Goal: Information Seeking & Learning: Learn about a topic

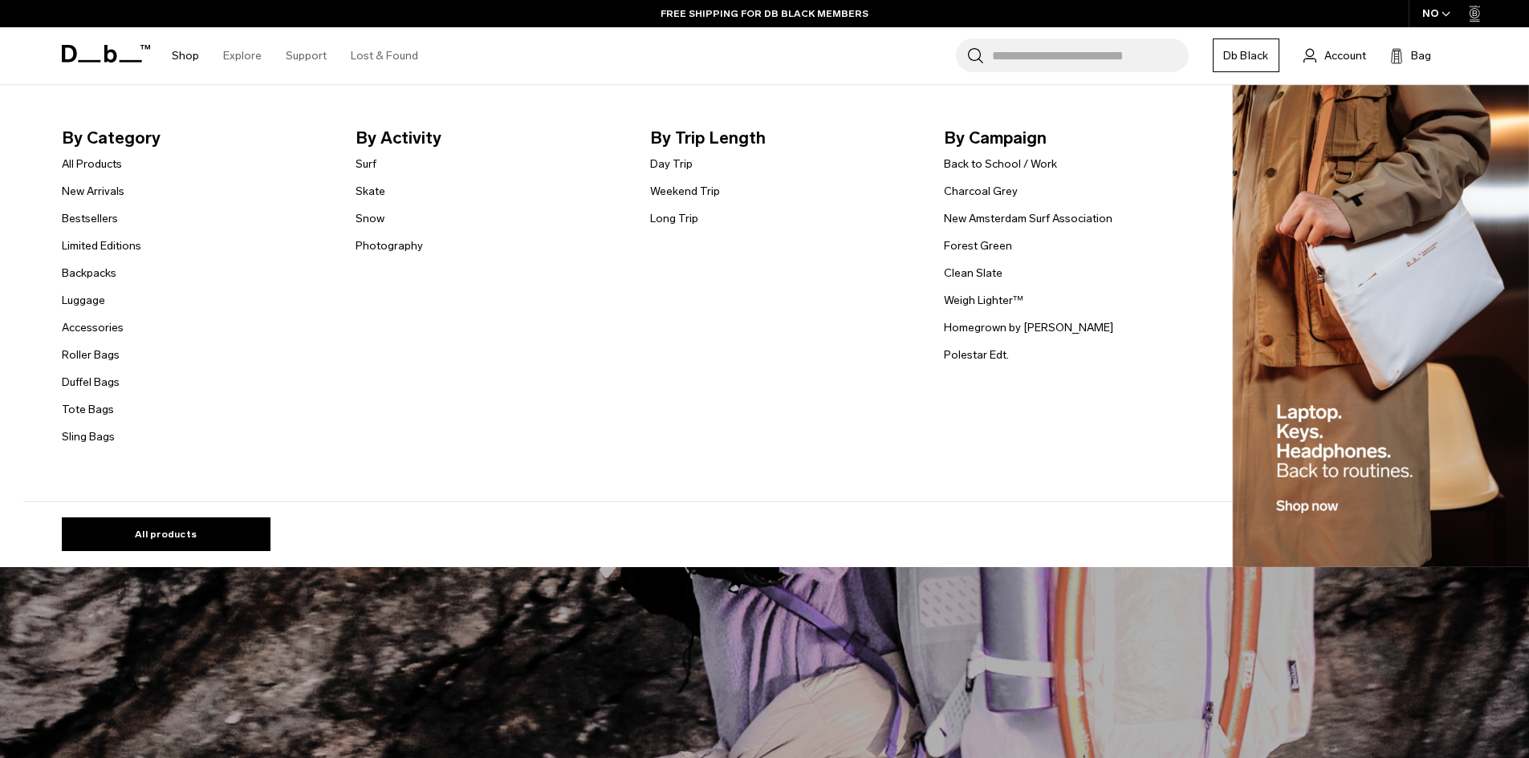
drag, startPoint x: 0, startPoint y: 0, endPoint x: 177, endPoint y: 50, distance: 184.2
click at [177, 50] on link "Shop" at bounding box center [185, 55] width 27 height 57
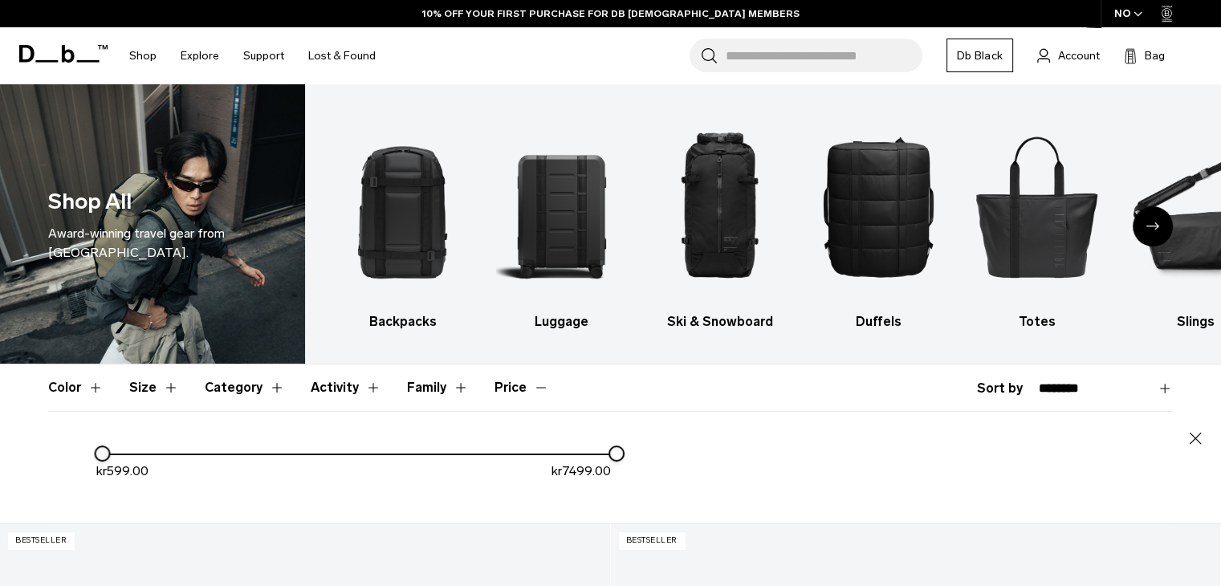
click at [1124, 10] on div "NO" at bounding box center [1128, 13] width 56 height 27
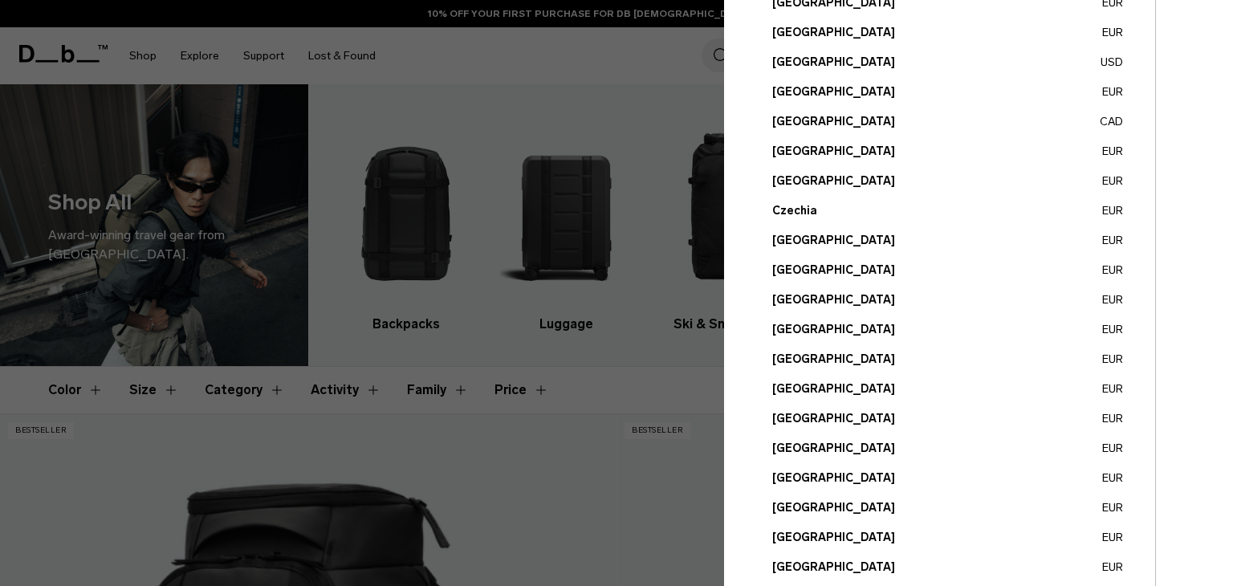
scroll to position [107, 0]
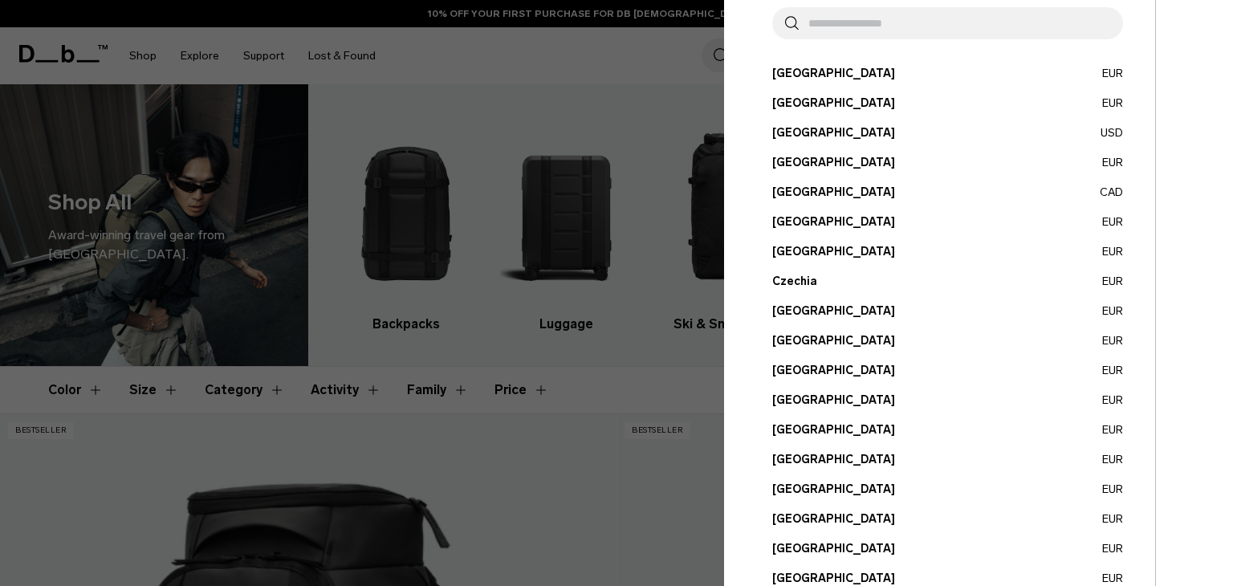
click at [868, 31] on input "text" at bounding box center [954, 23] width 311 height 32
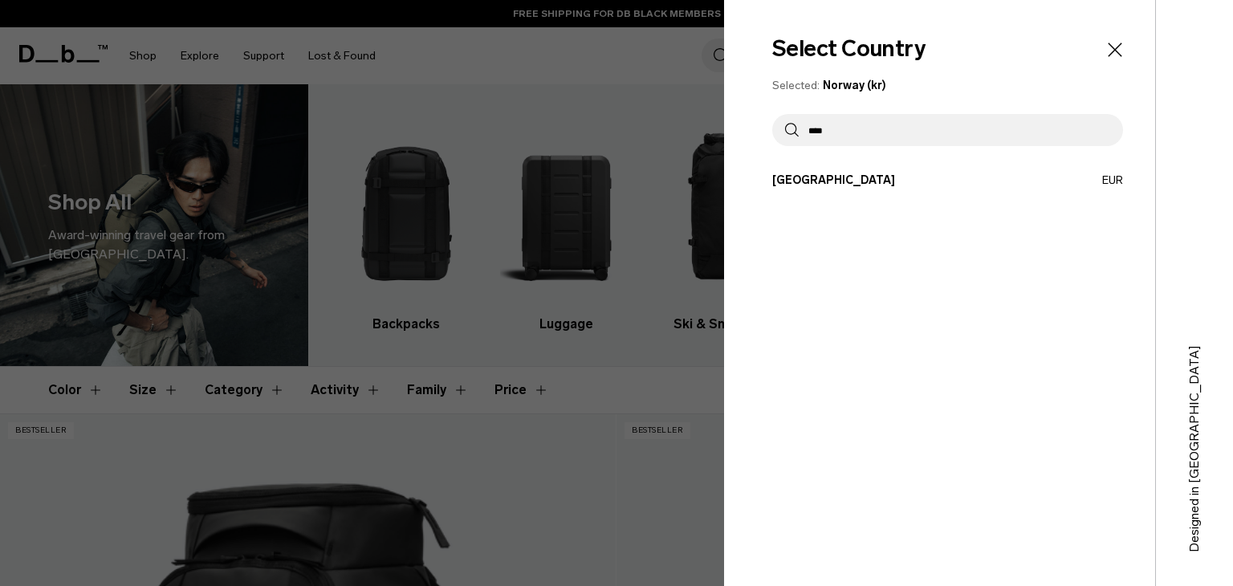
type input "****"
click at [848, 170] on div "Select Country Selected: Norway (kr) **** Austria EUR Belgium EUR Brazil USD" at bounding box center [939, 293] width 431 height 586
click at [849, 181] on button "Italy EUR" at bounding box center [947, 180] width 351 height 17
click at [1111, 179] on button "Italy EUR" at bounding box center [947, 180] width 351 height 17
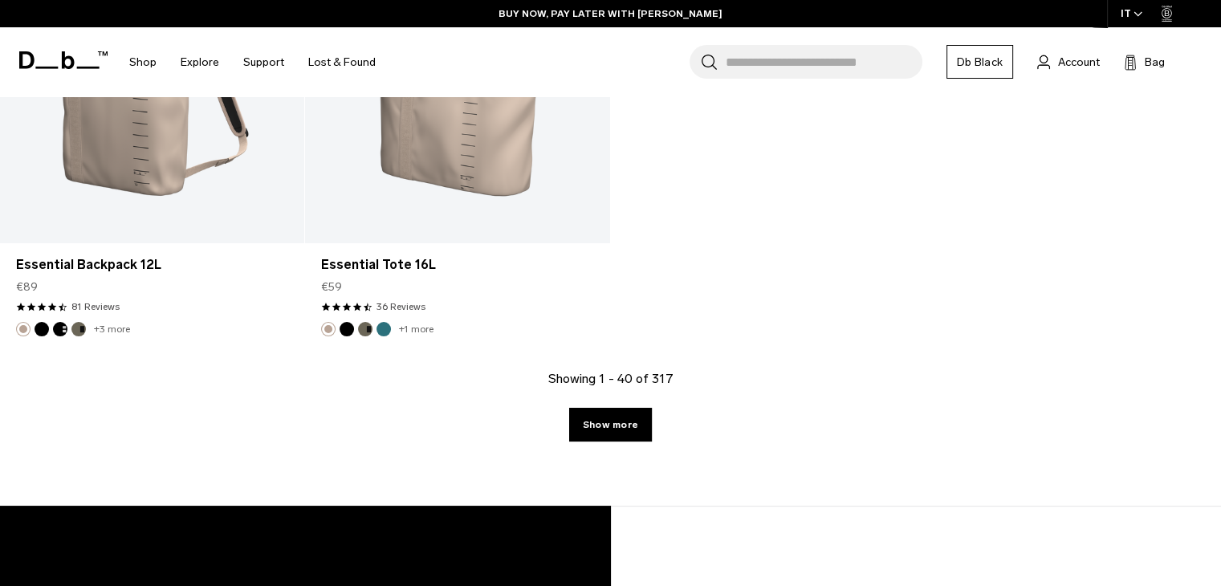
scroll to position [5682, 0]
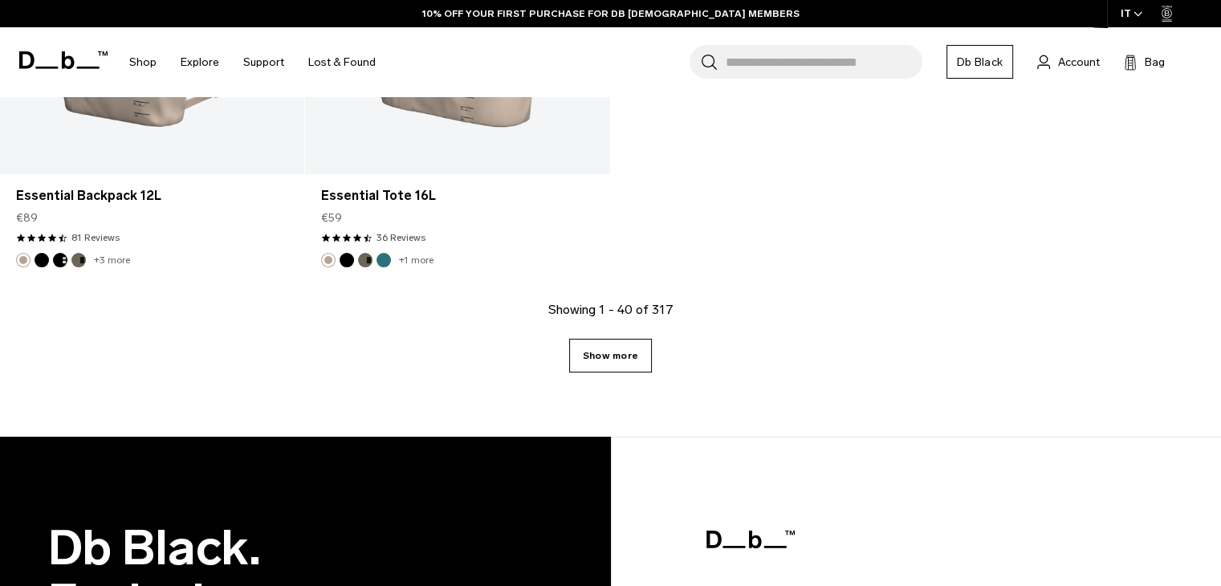
click at [615, 363] on link "Show more" at bounding box center [610, 356] width 83 height 34
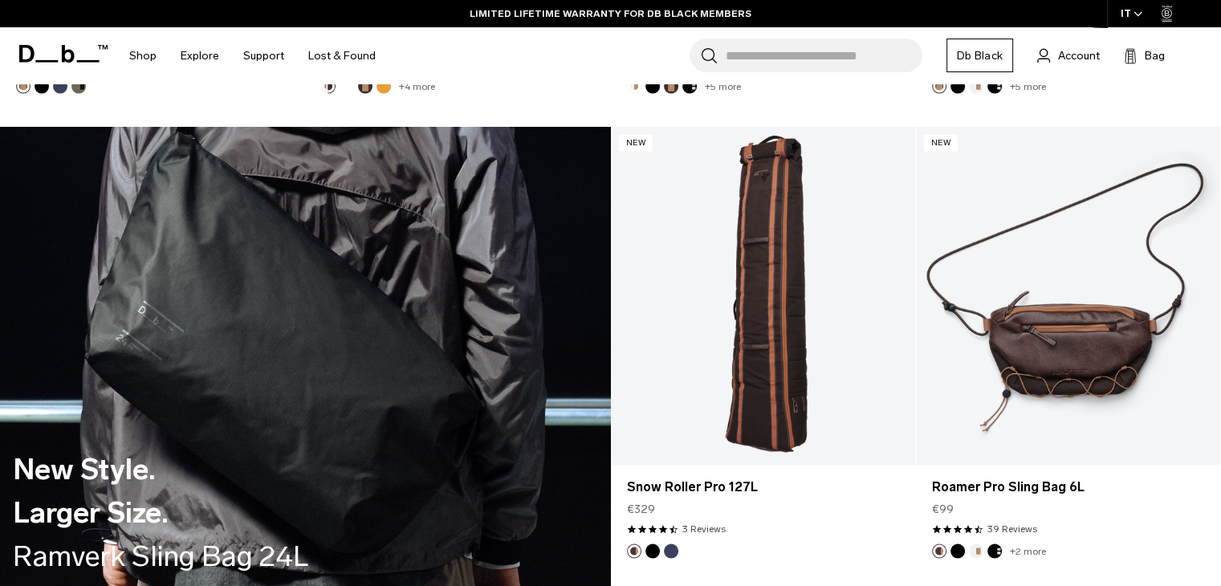
scroll to position [3268, 0]
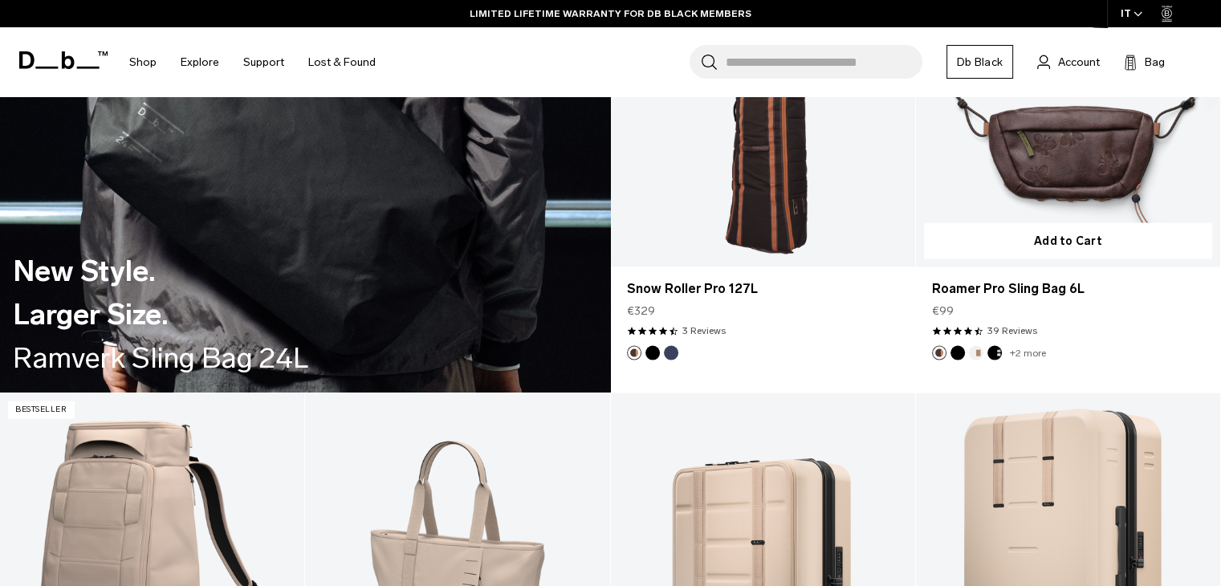
click at [1062, 148] on link "Roamer Pro Sling Bag 6L" at bounding box center [1068, 98] width 304 height 338
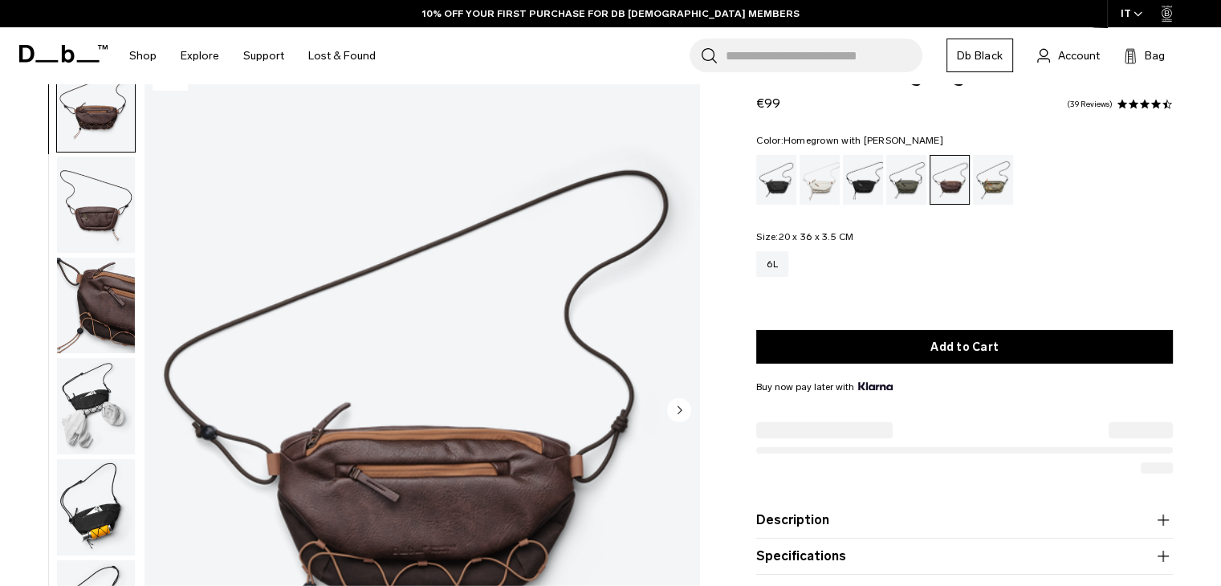
scroll to position [107, 0]
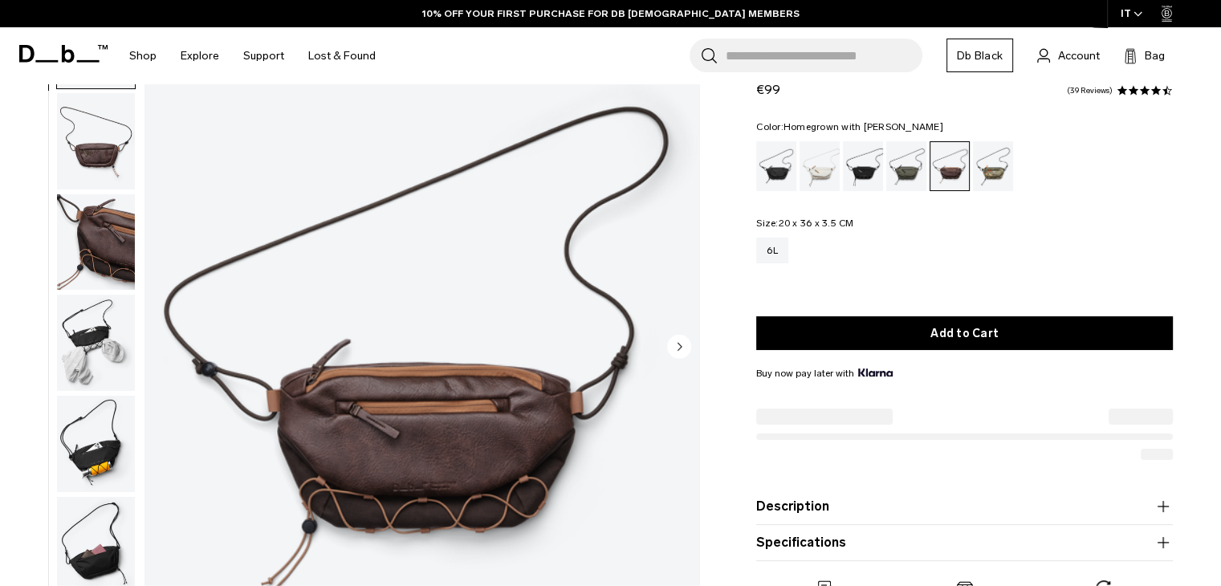
click at [111, 351] on img "button" at bounding box center [96, 343] width 78 height 96
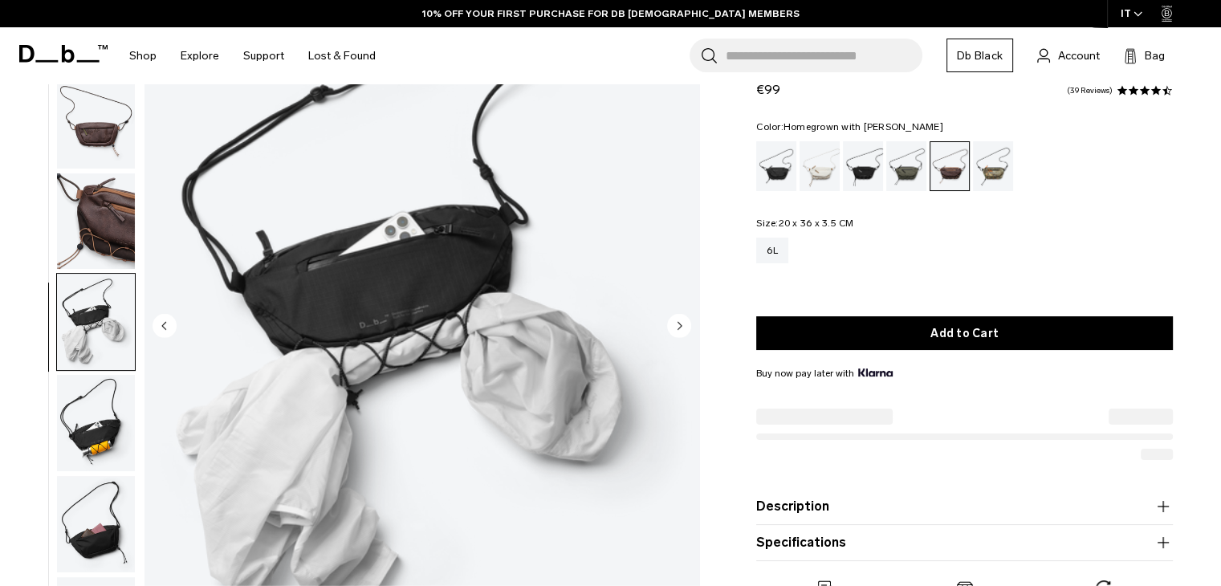
scroll to position [133, 0]
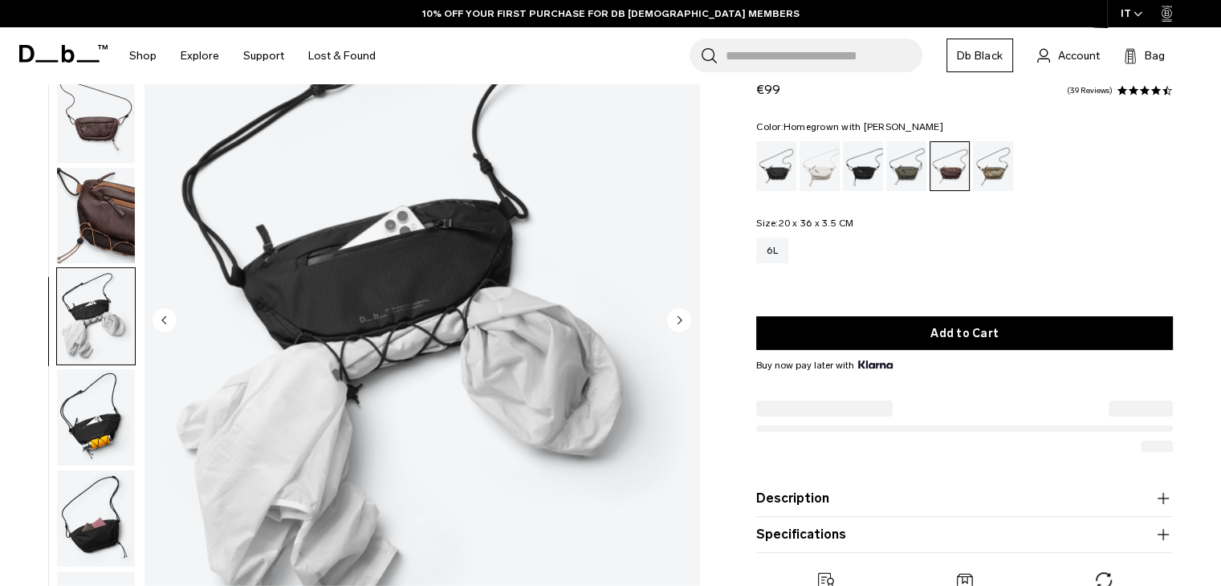
click at [99, 430] on img "button" at bounding box center [96, 417] width 78 height 96
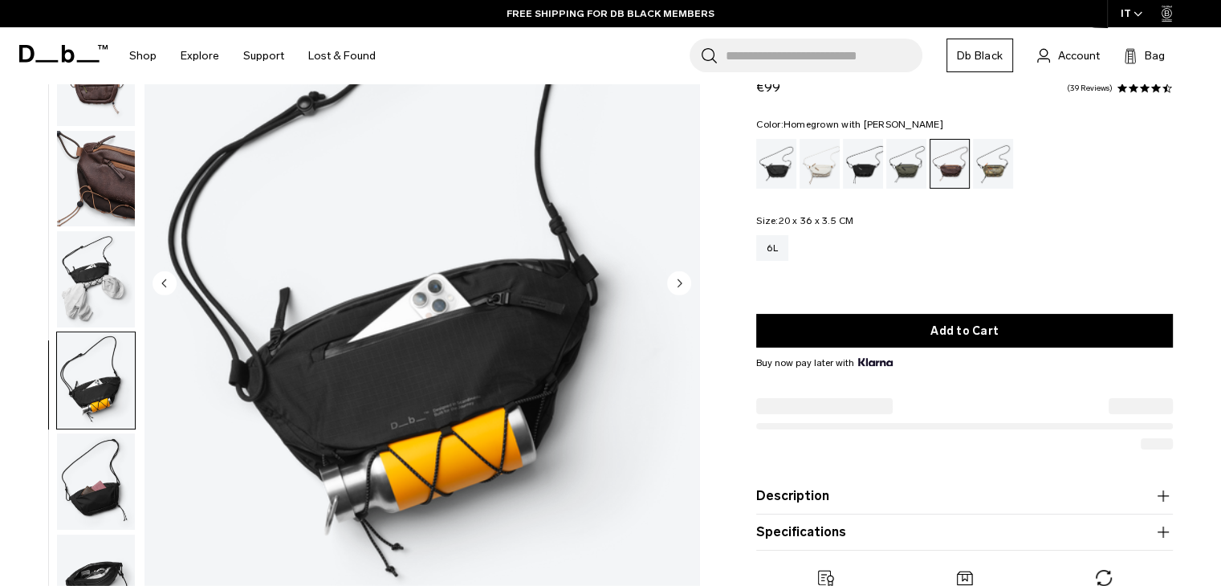
scroll to position [294, 0]
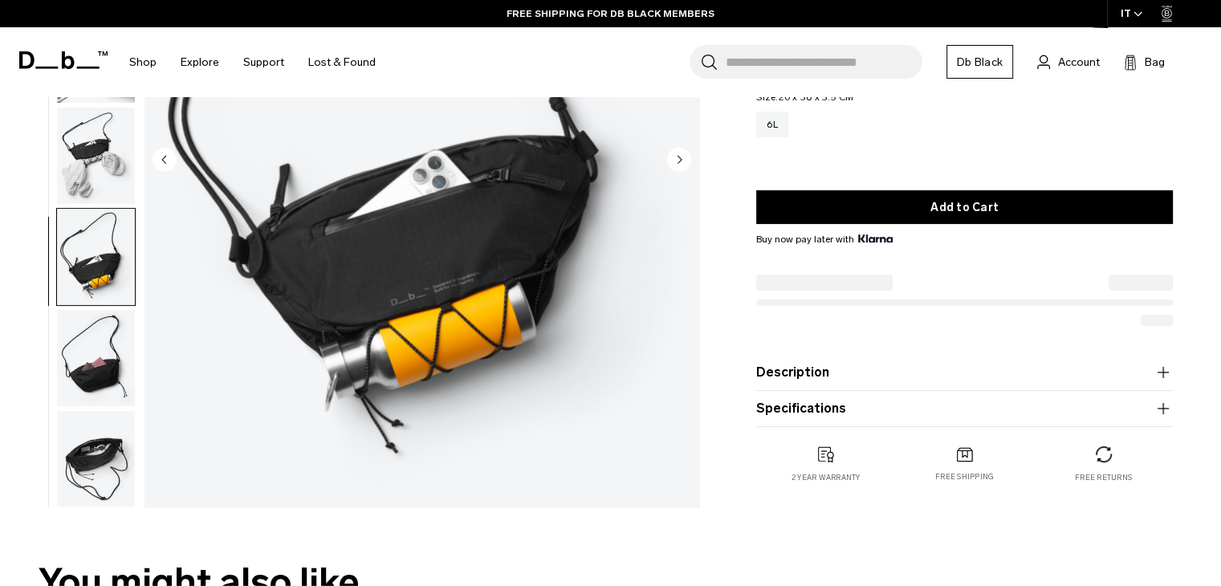
click at [95, 465] on img "button" at bounding box center [96, 459] width 78 height 96
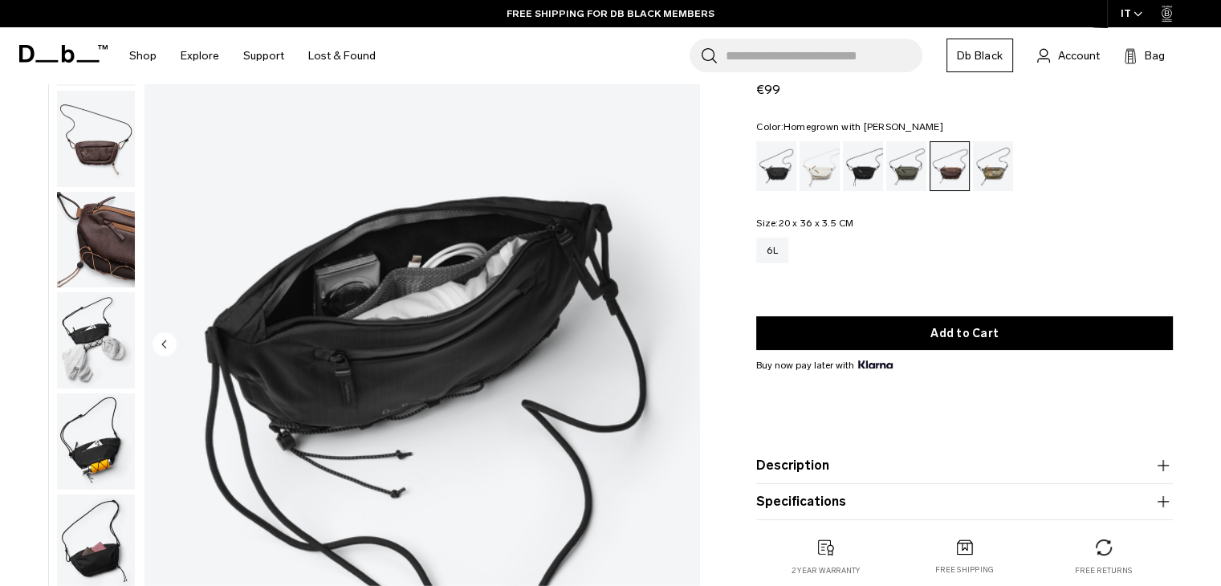
scroll to position [107, 0]
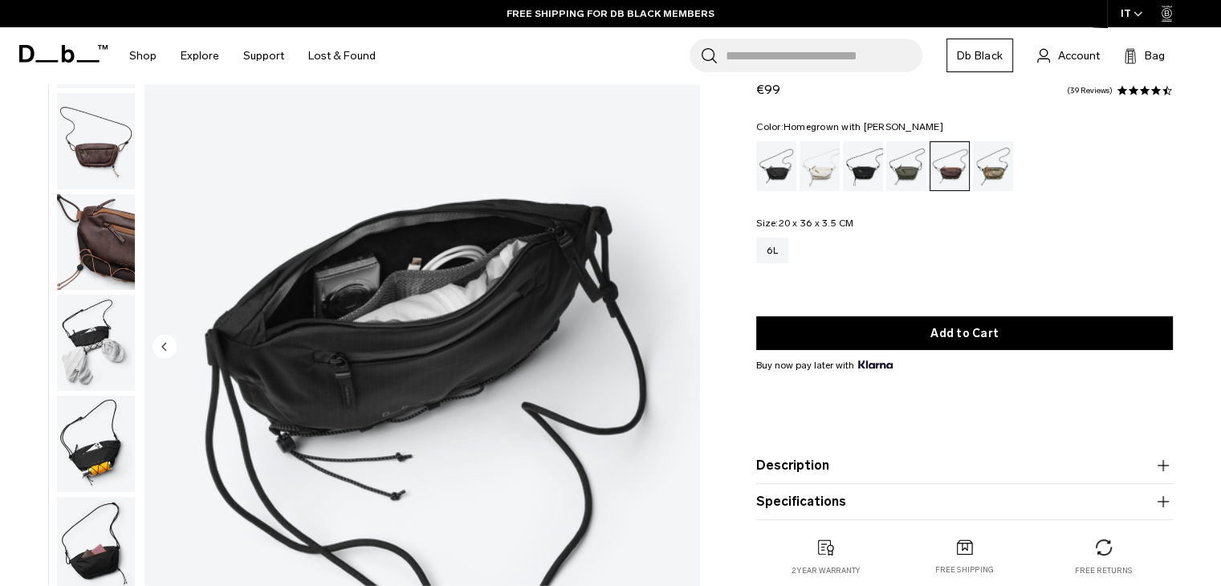
click at [108, 253] on img "button" at bounding box center [96, 242] width 78 height 96
